Goal: Navigation & Orientation: Find specific page/section

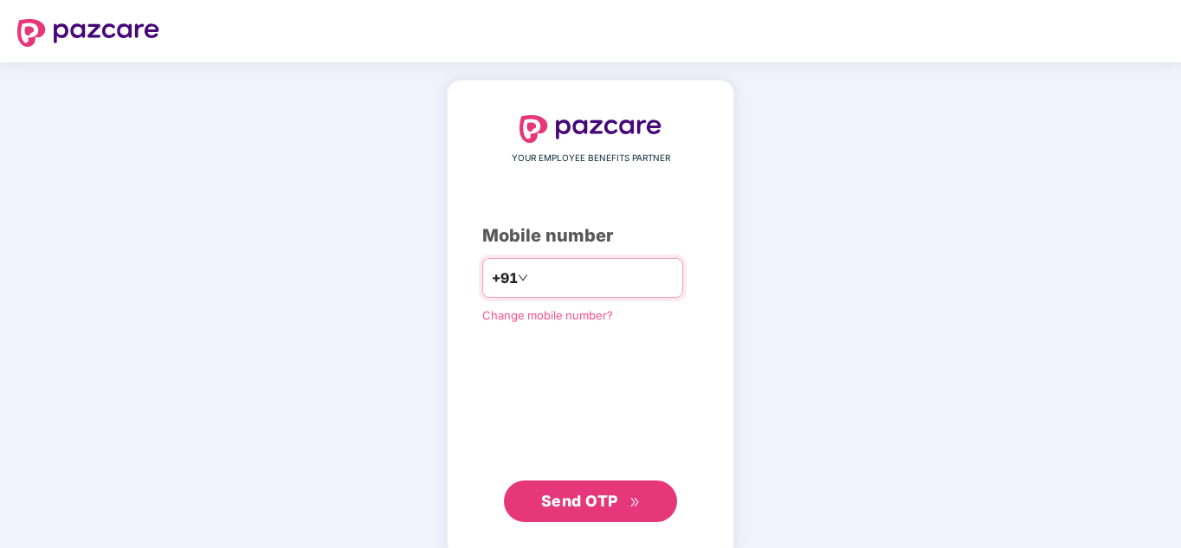
click at [617, 274] on input "number" at bounding box center [603, 278] width 142 height 28
type input "**********"
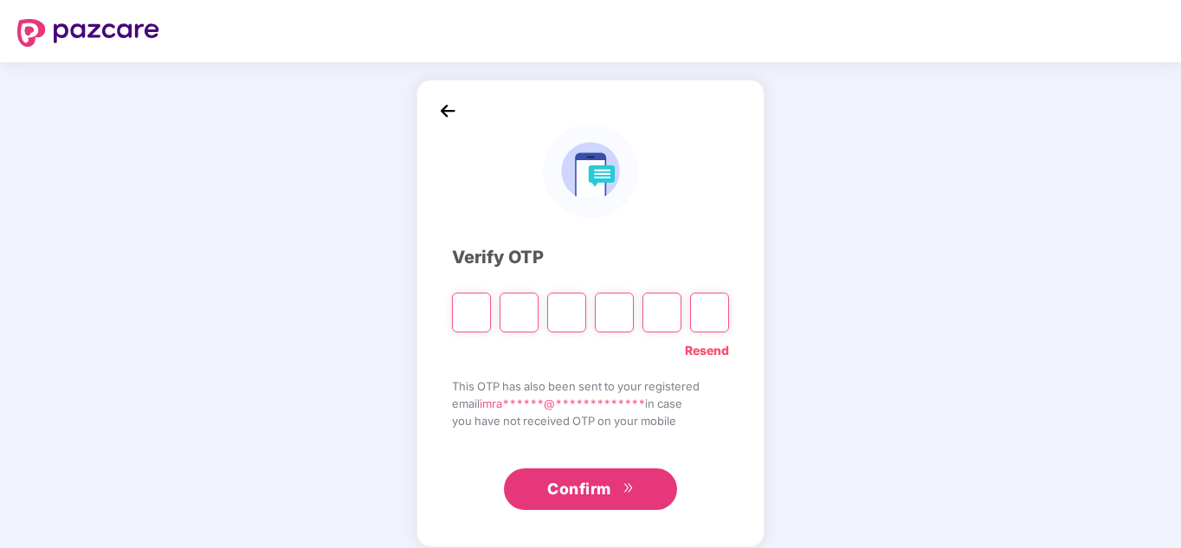
type input "*"
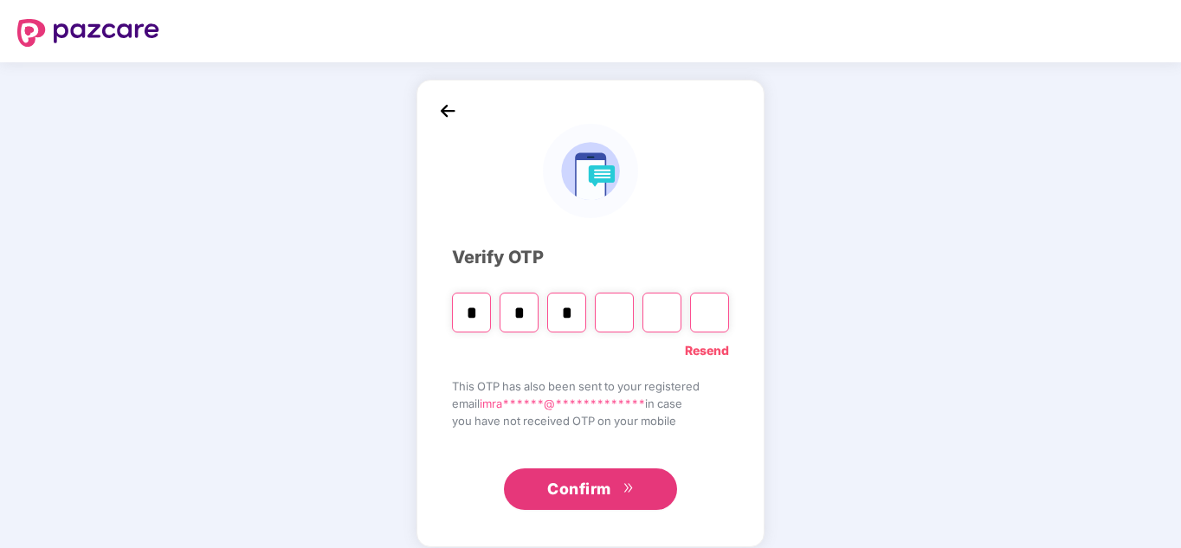
type input "*"
click at [527, 314] on input "*" at bounding box center [519, 313] width 39 height 40
type input "*"
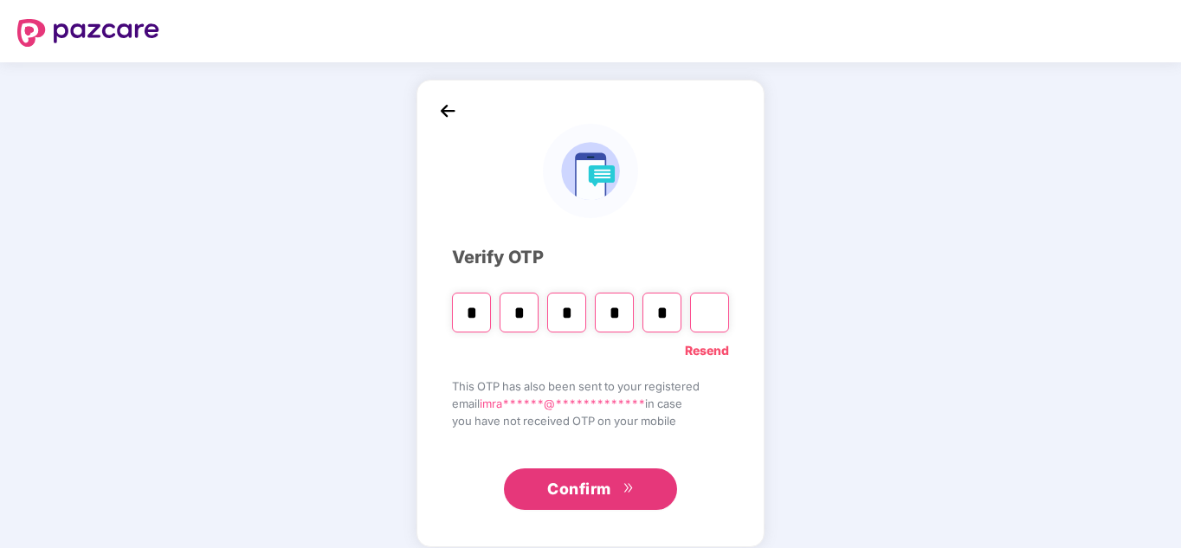
type input "*"
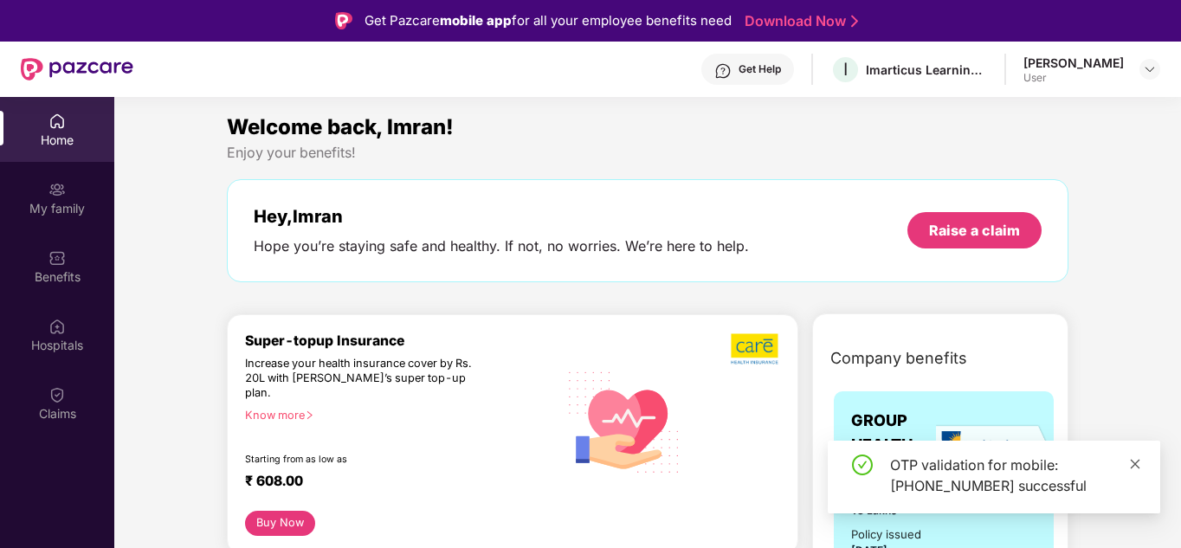
click at [1139, 460] on icon "close" at bounding box center [1136, 464] width 10 height 10
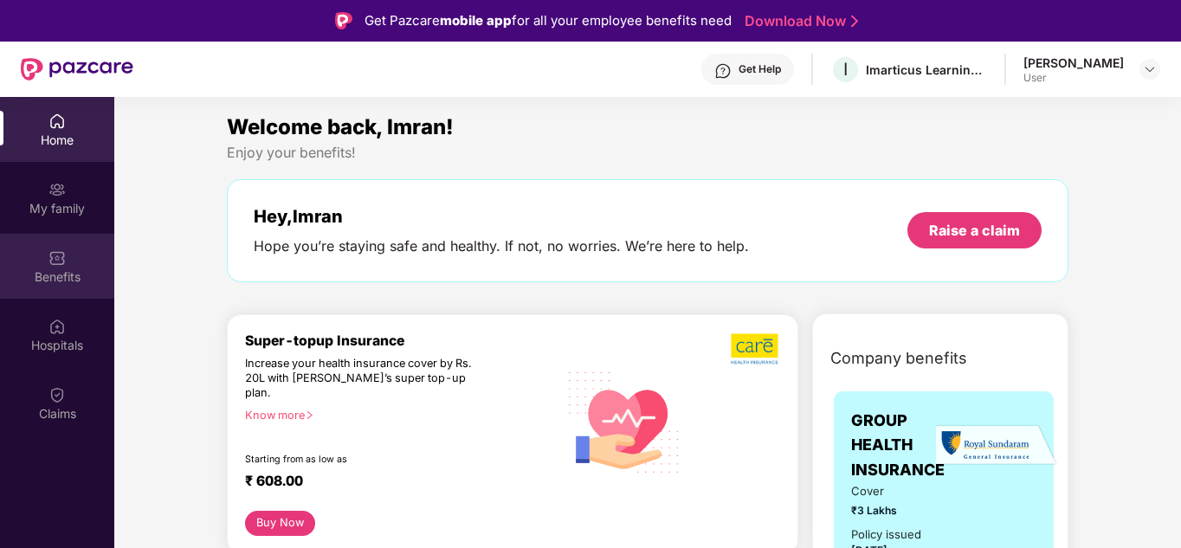
click at [57, 270] on div "Benefits" at bounding box center [57, 276] width 114 height 17
